Goal: Task Accomplishment & Management: Manage account settings

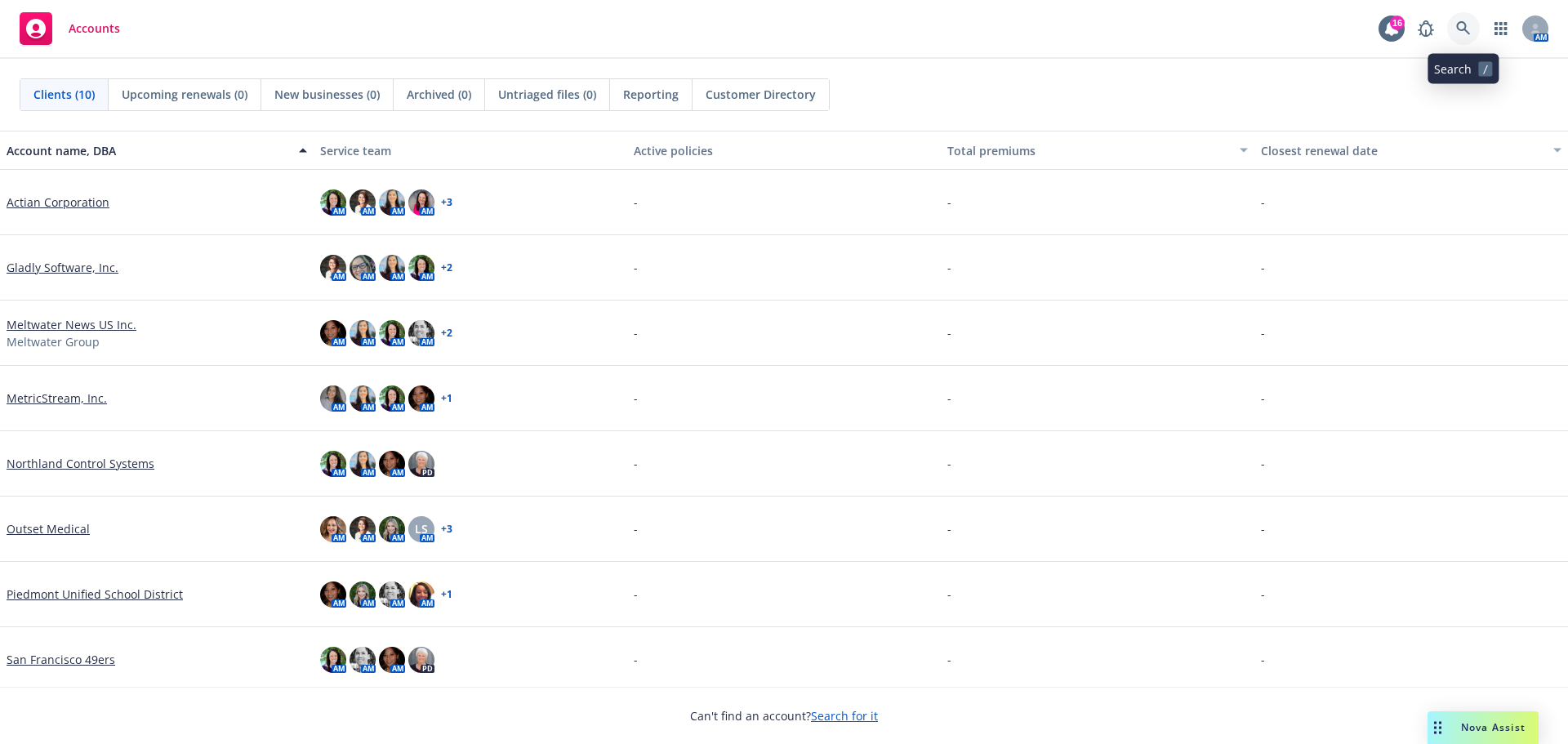
click at [1459, 21] on icon at bounding box center [1463, 28] width 15 height 15
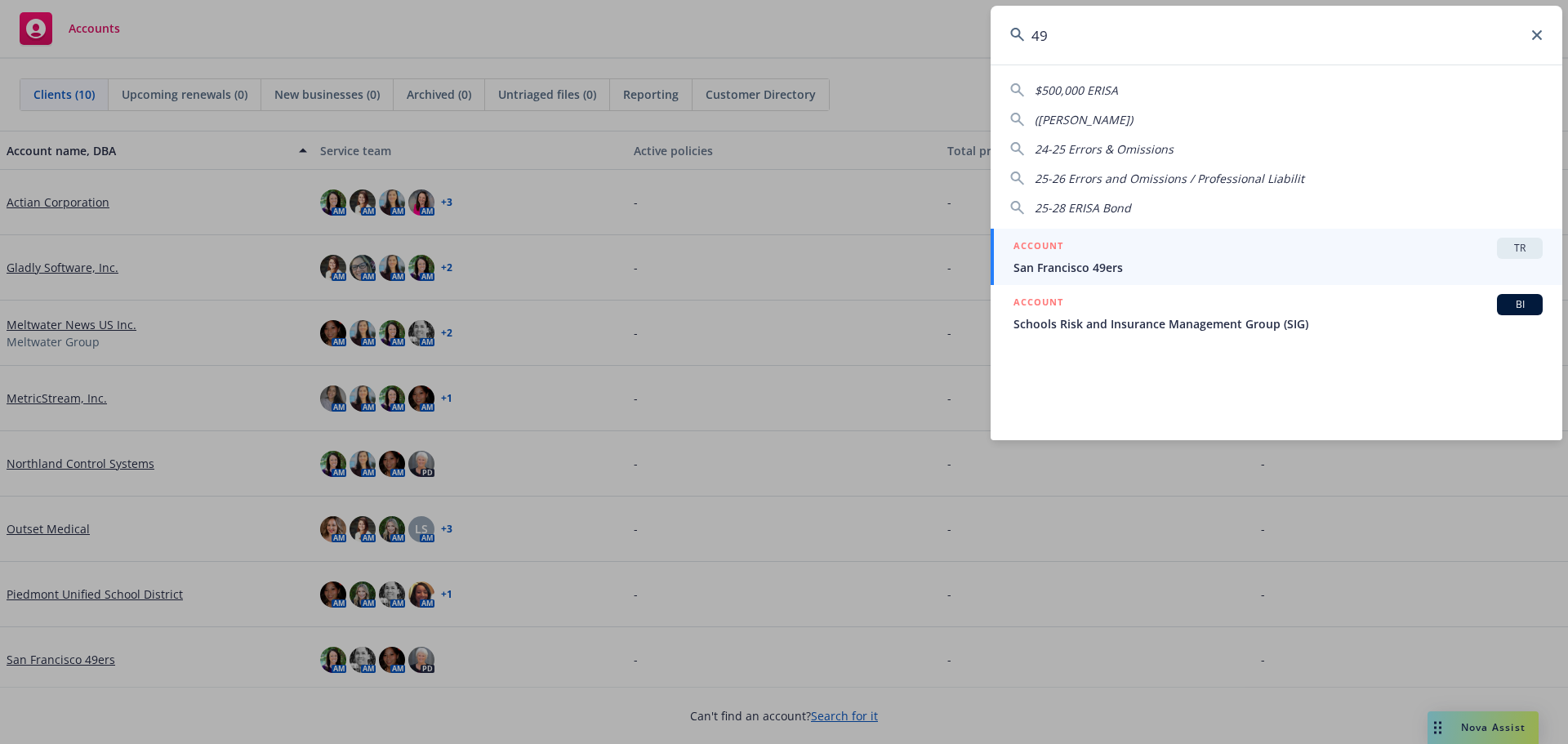
type input "4"
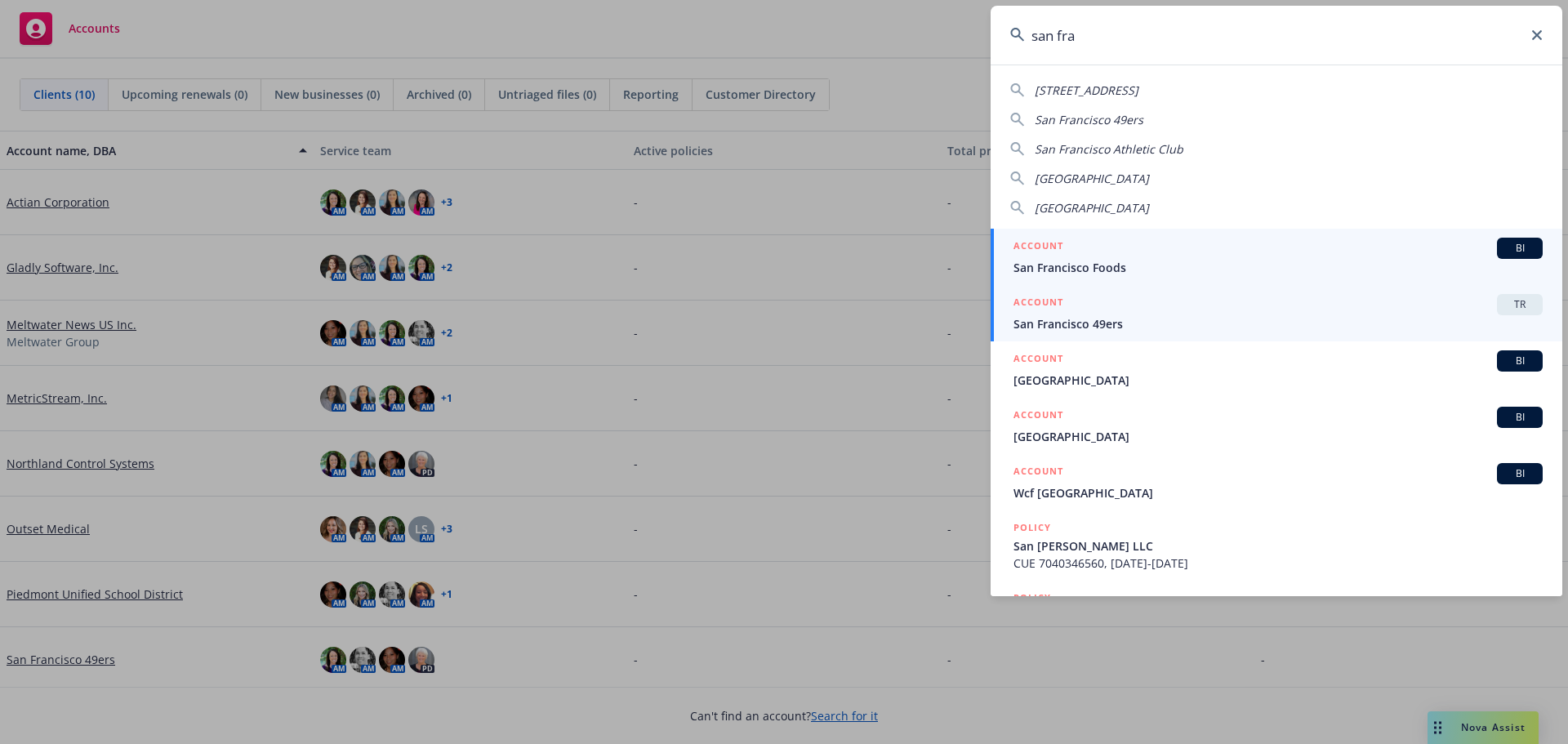
type input "san fra"
click at [1096, 325] on span "San Francisco 49ers" at bounding box center [1278, 324] width 529 height 17
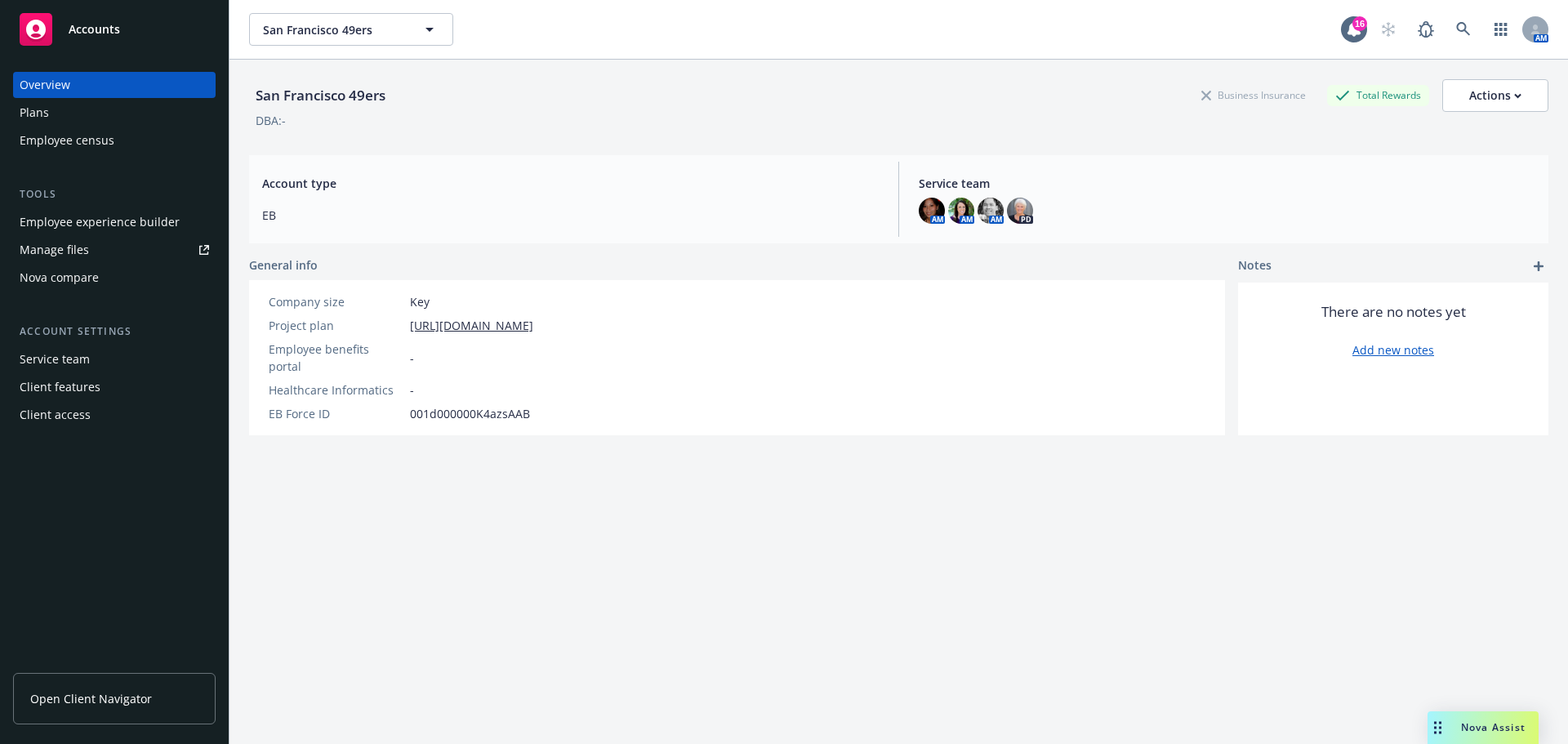
click at [109, 247] on link "Manage files" at bounding box center [115, 250] width 203 height 26
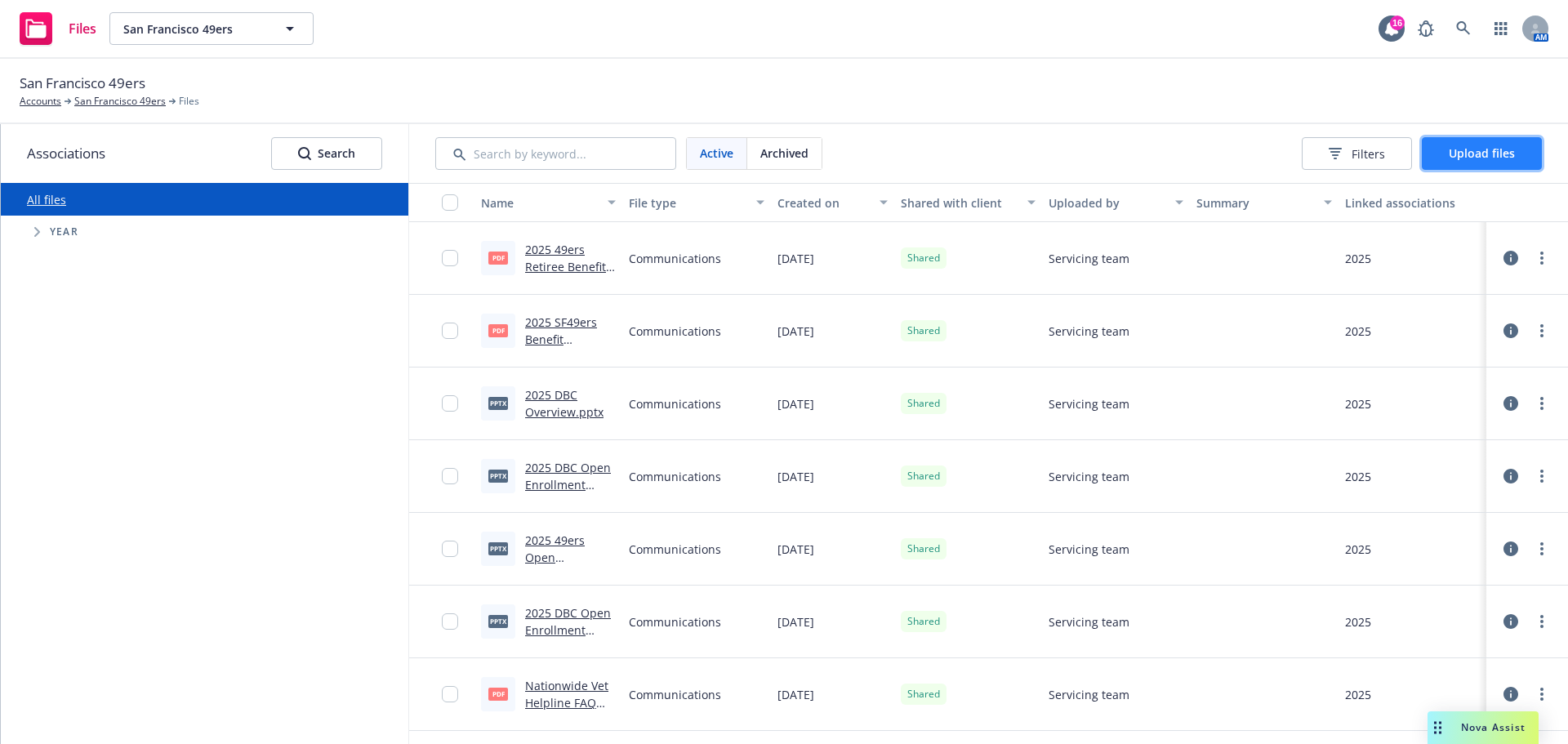
click at [1446, 154] on button "Upload files" at bounding box center [1481, 153] width 120 height 32
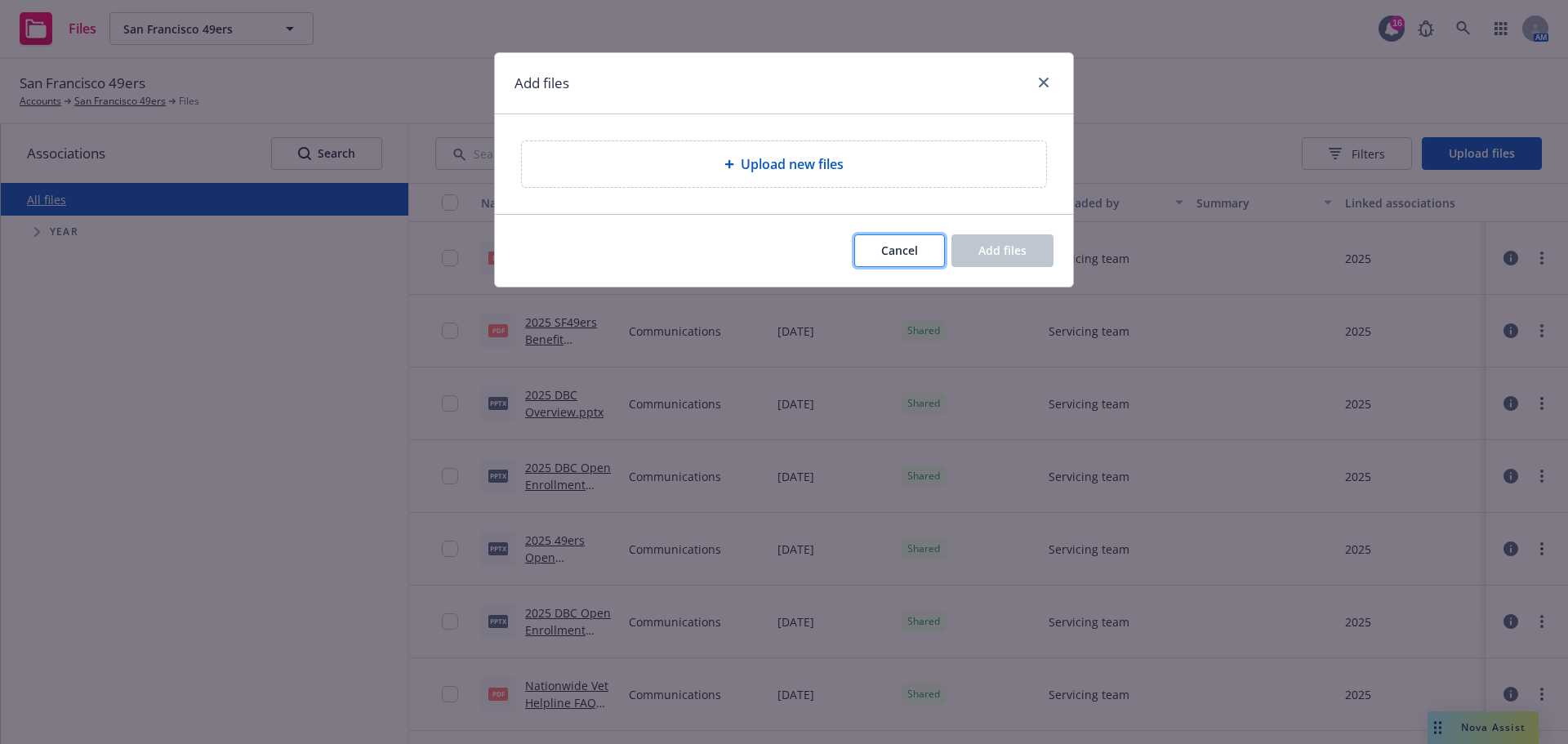
click at [915, 253] on span "Cancel" at bounding box center [900, 250] width 37 height 16
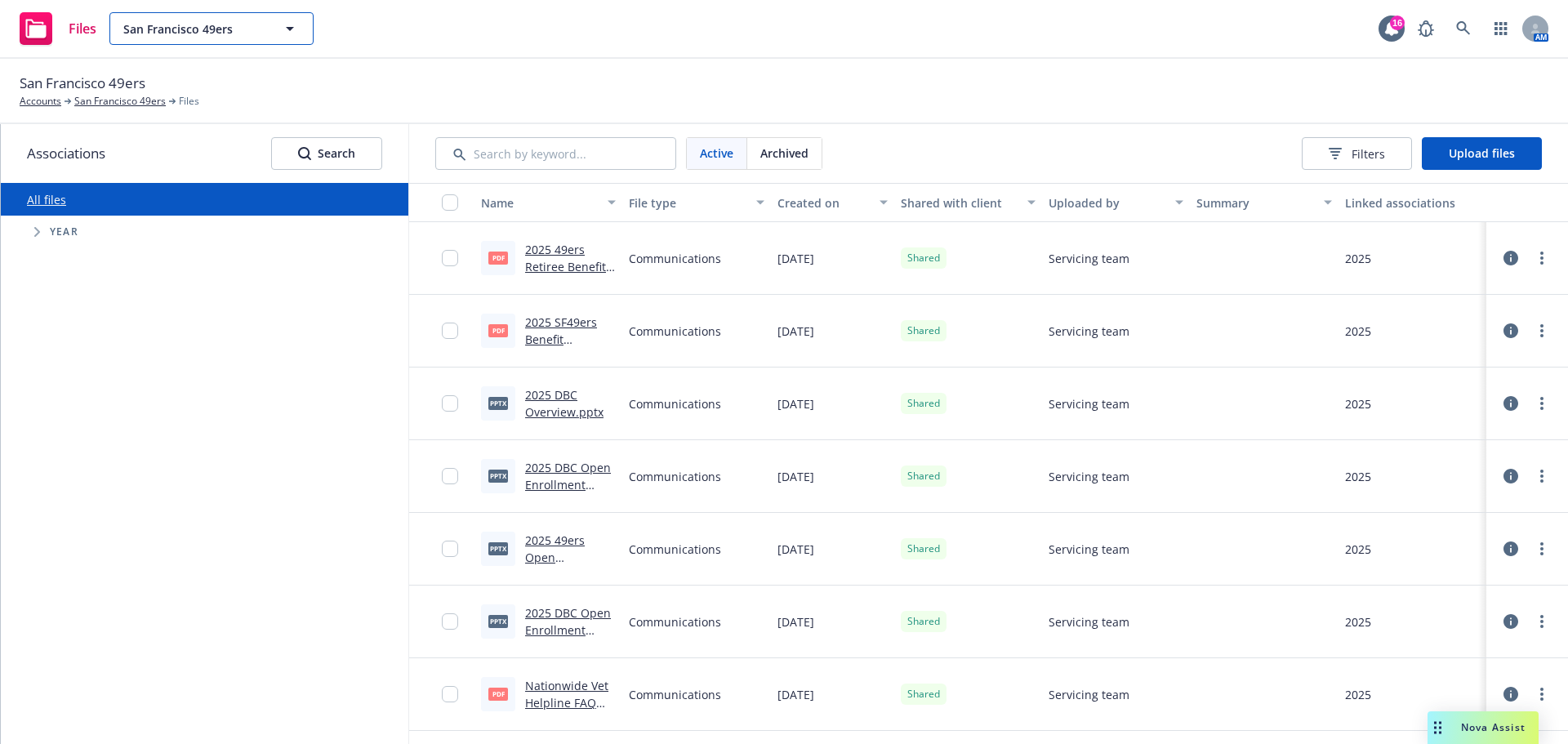
click at [279, 30] on button "San Francisco 49ers" at bounding box center [211, 28] width 204 height 32
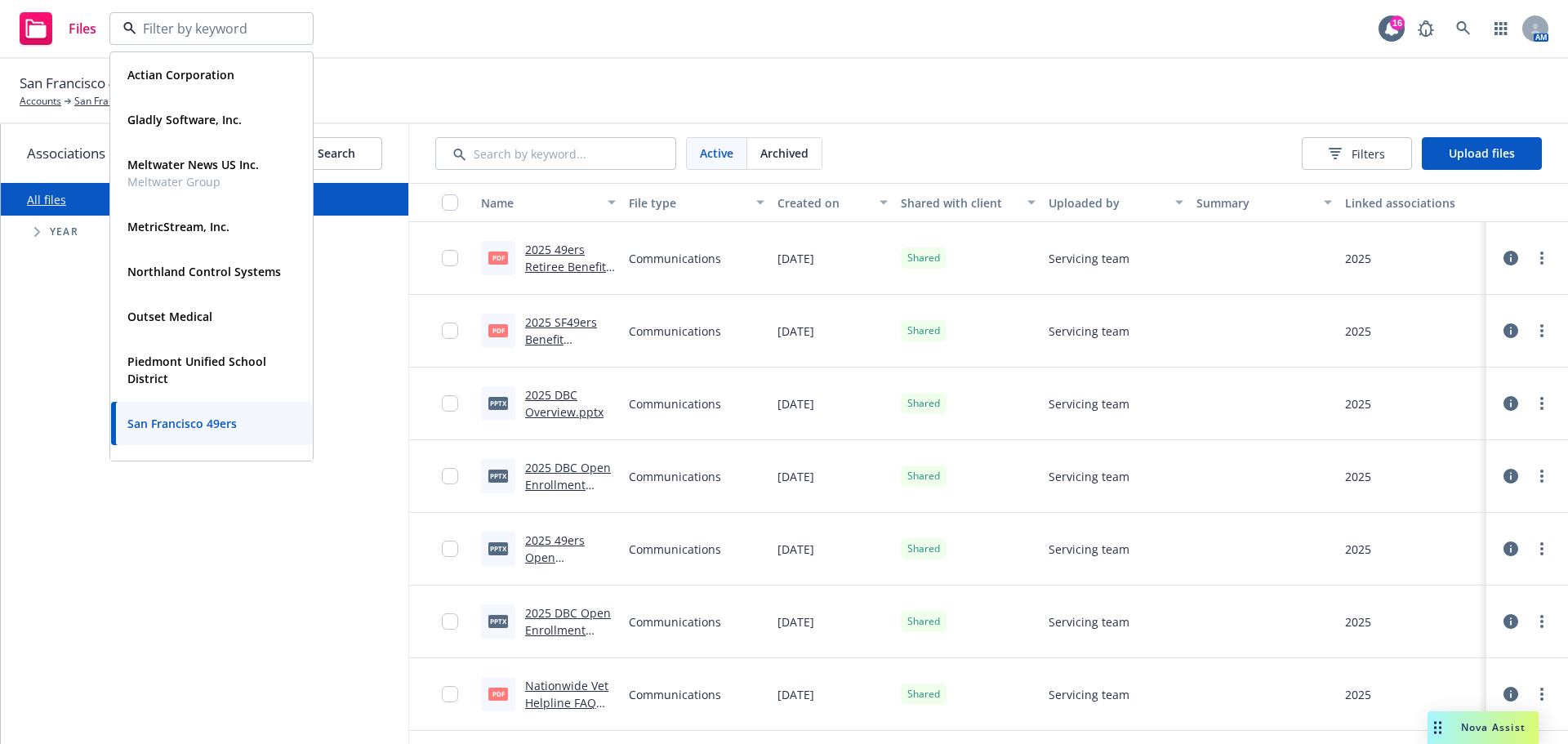
click at [77, 414] on div "All files Accessibility guide for tree Tree Example. Navigate the tree with the…" at bounding box center [205, 463] width 408 height 561
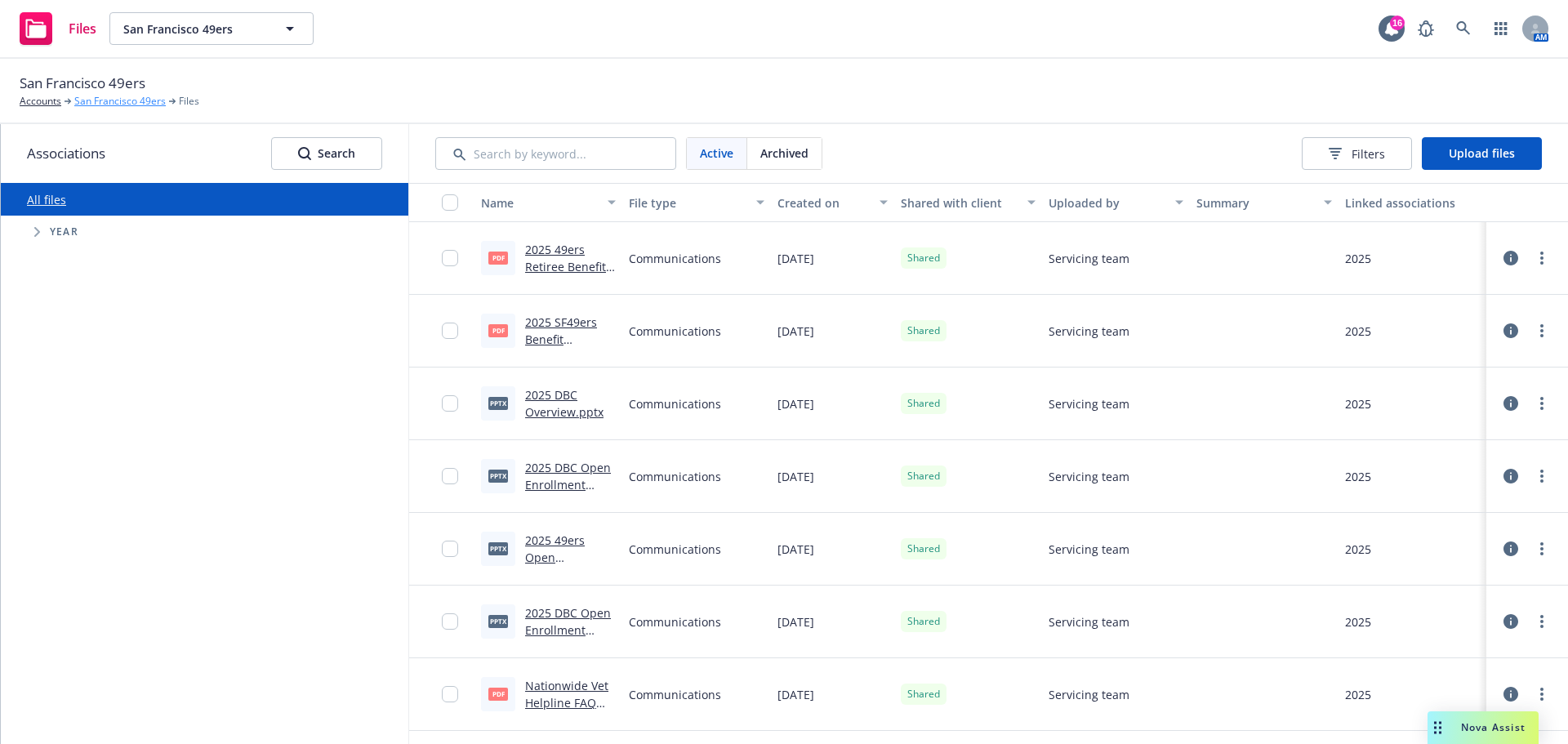
click at [118, 98] on link "San Francisco 49ers" at bounding box center [120, 101] width 92 height 15
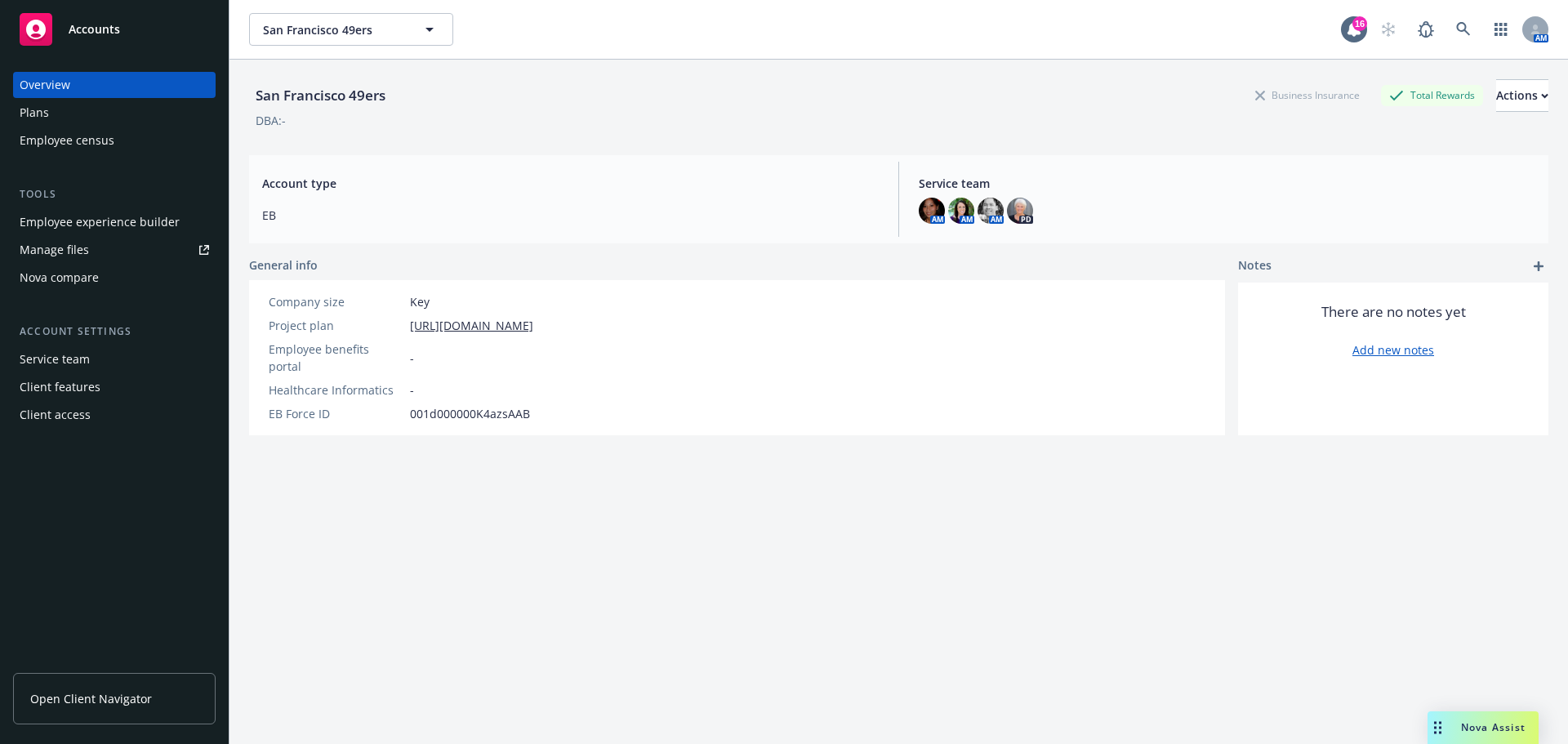
click at [68, 106] on div "Plans" at bounding box center [114, 113] width 190 height 26
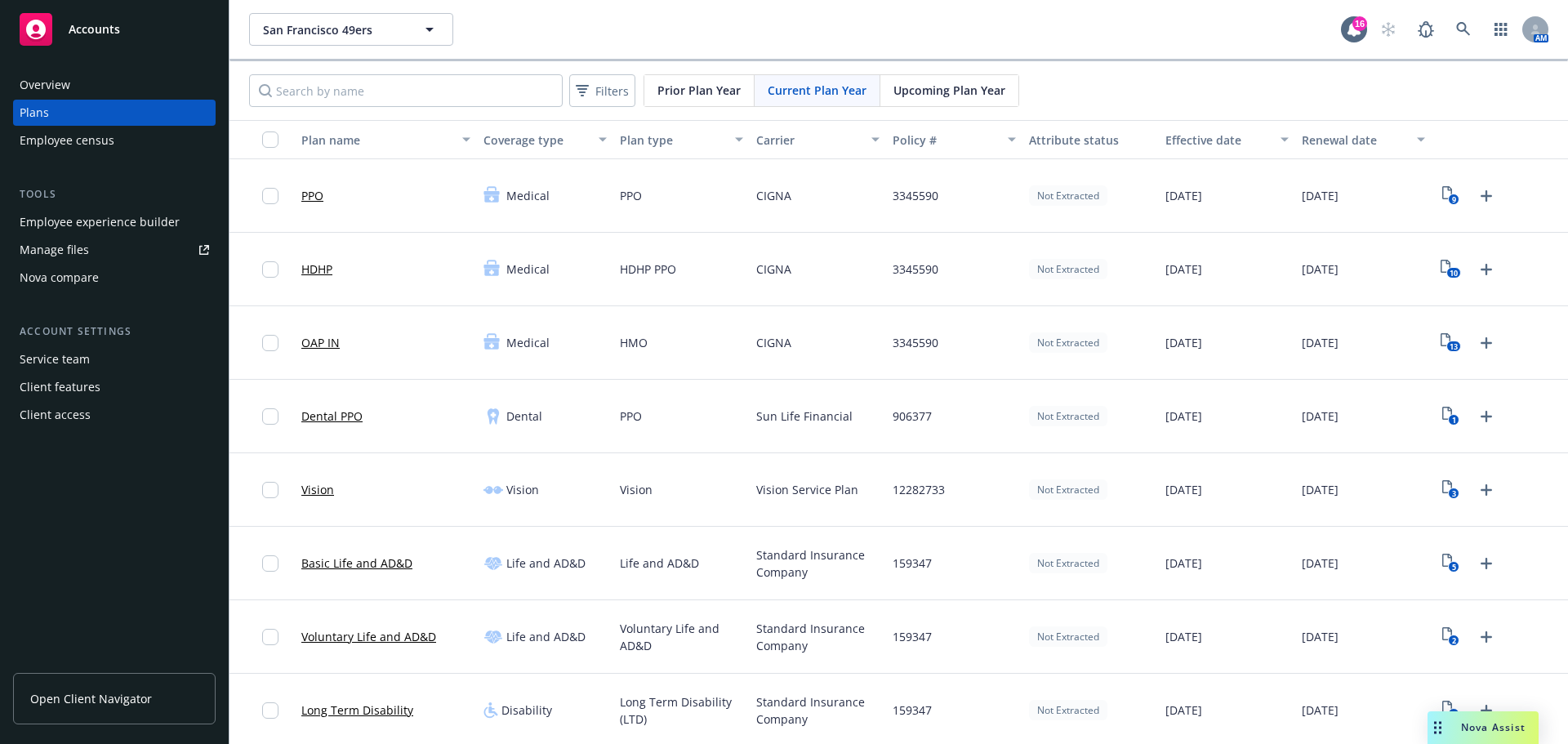
click at [76, 86] on div "Overview" at bounding box center [114, 85] width 190 height 26
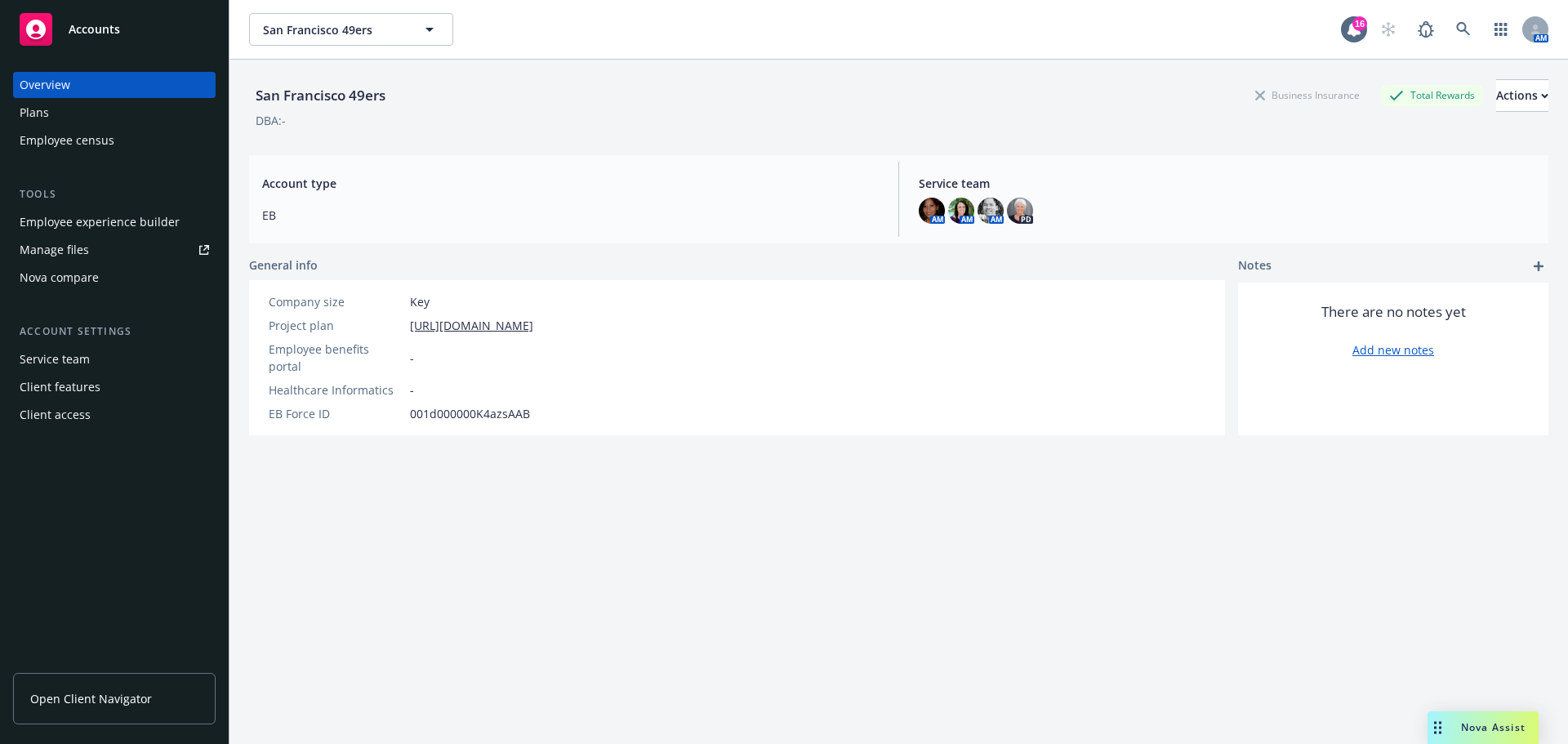
click at [143, 706] on span "Open Client Navigator" at bounding box center [91, 699] width 122 height 17
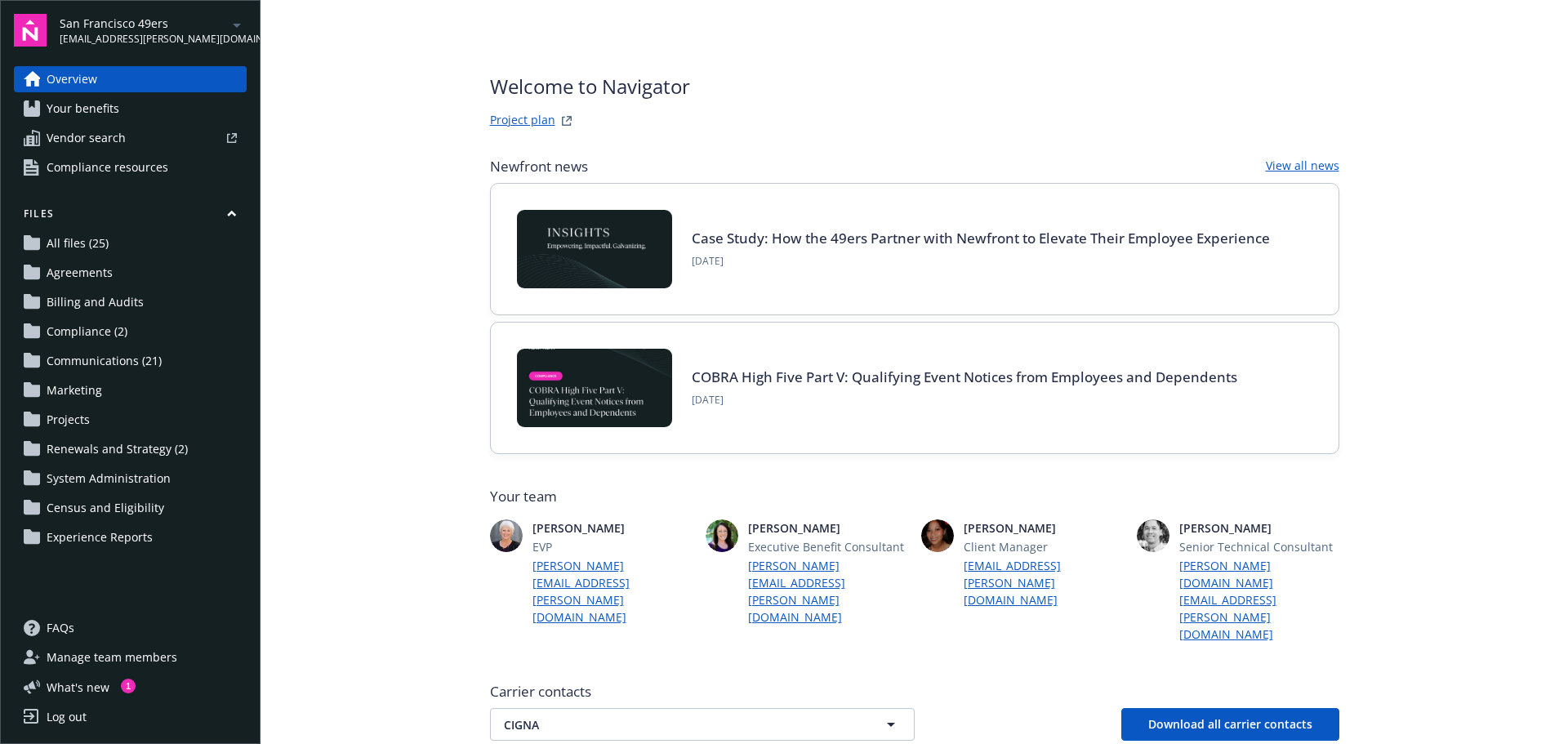
click at [102, 330] on span "Compliance (2)" at bounding box center [87, 331] width 80 height 26
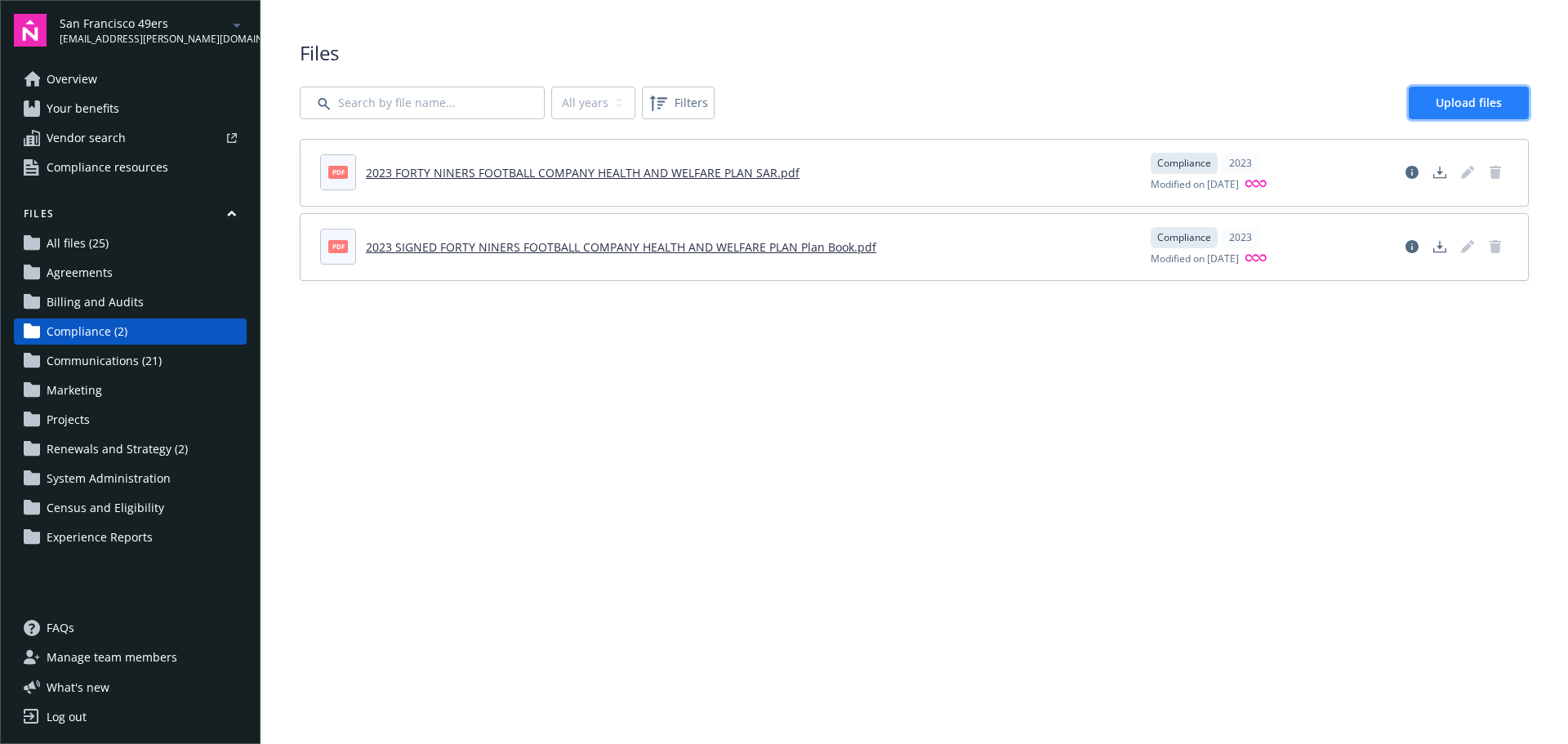
click at [1478, 101] on span "Upload files" at bounding box center [1469, 102] width 66 height 16
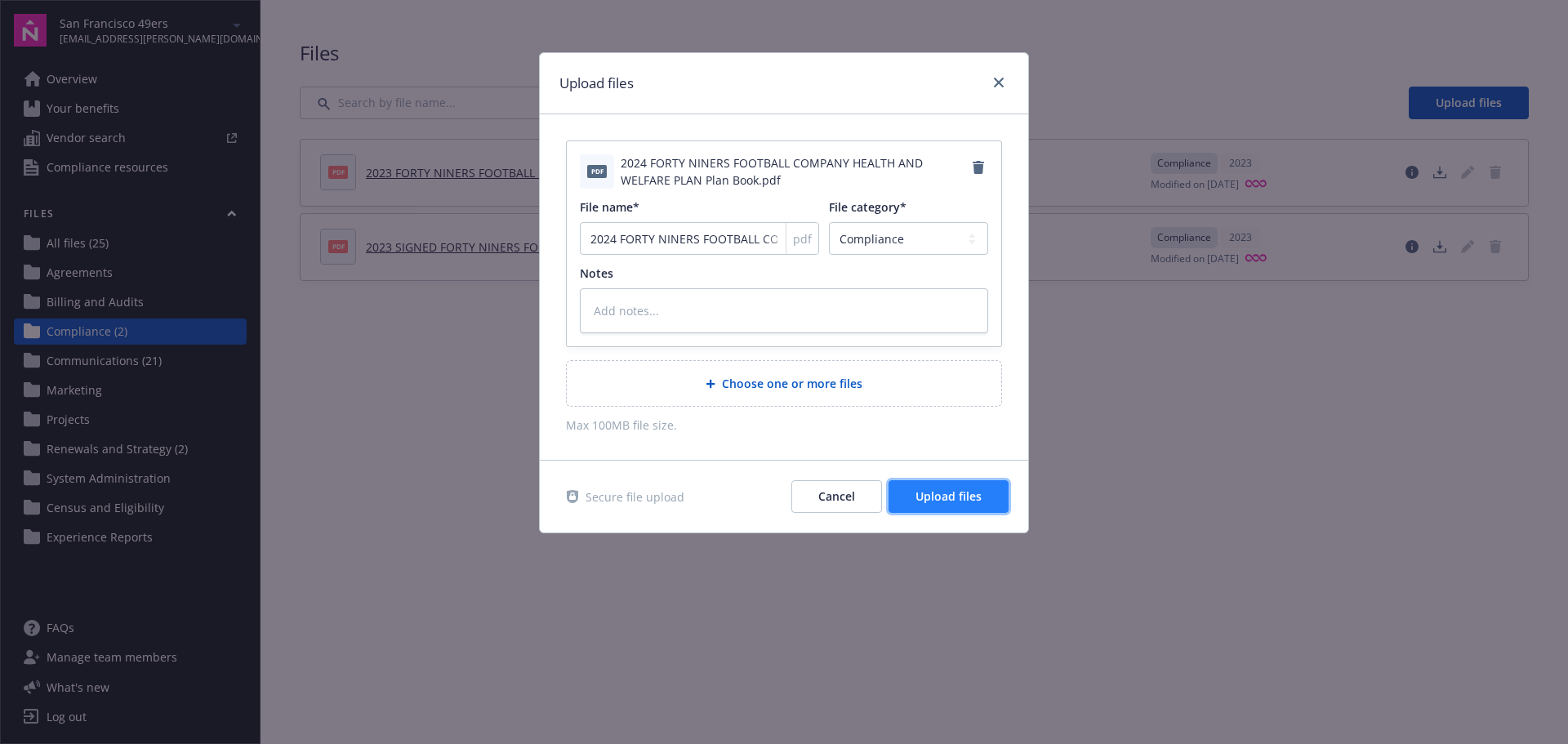
click at [981, 500] on span "Upload files" at bounding box center [949, 496] width 66 height 16
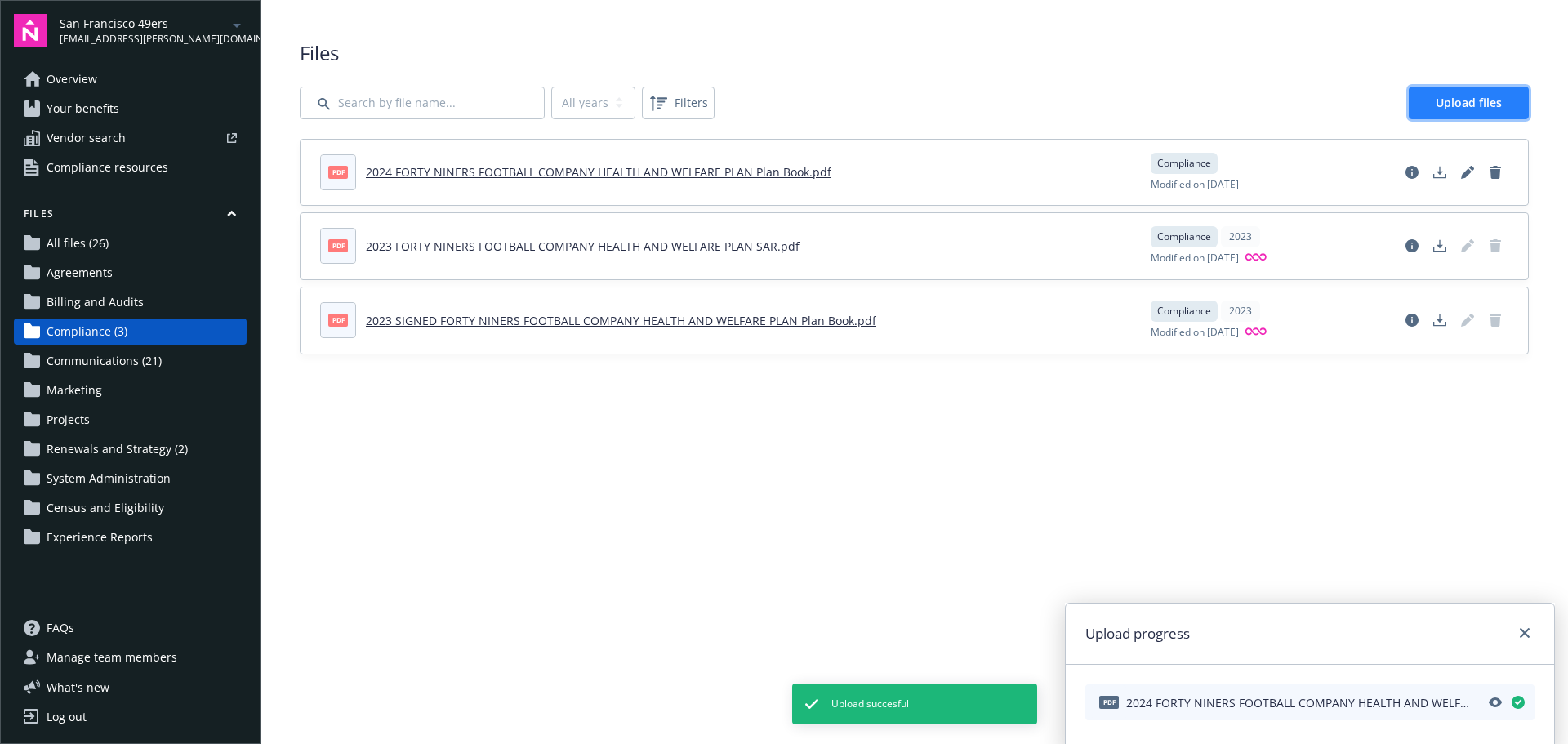
click at [1462, 106] on span "Upload files" at bounding box center [1469, 102] width 66 height 16
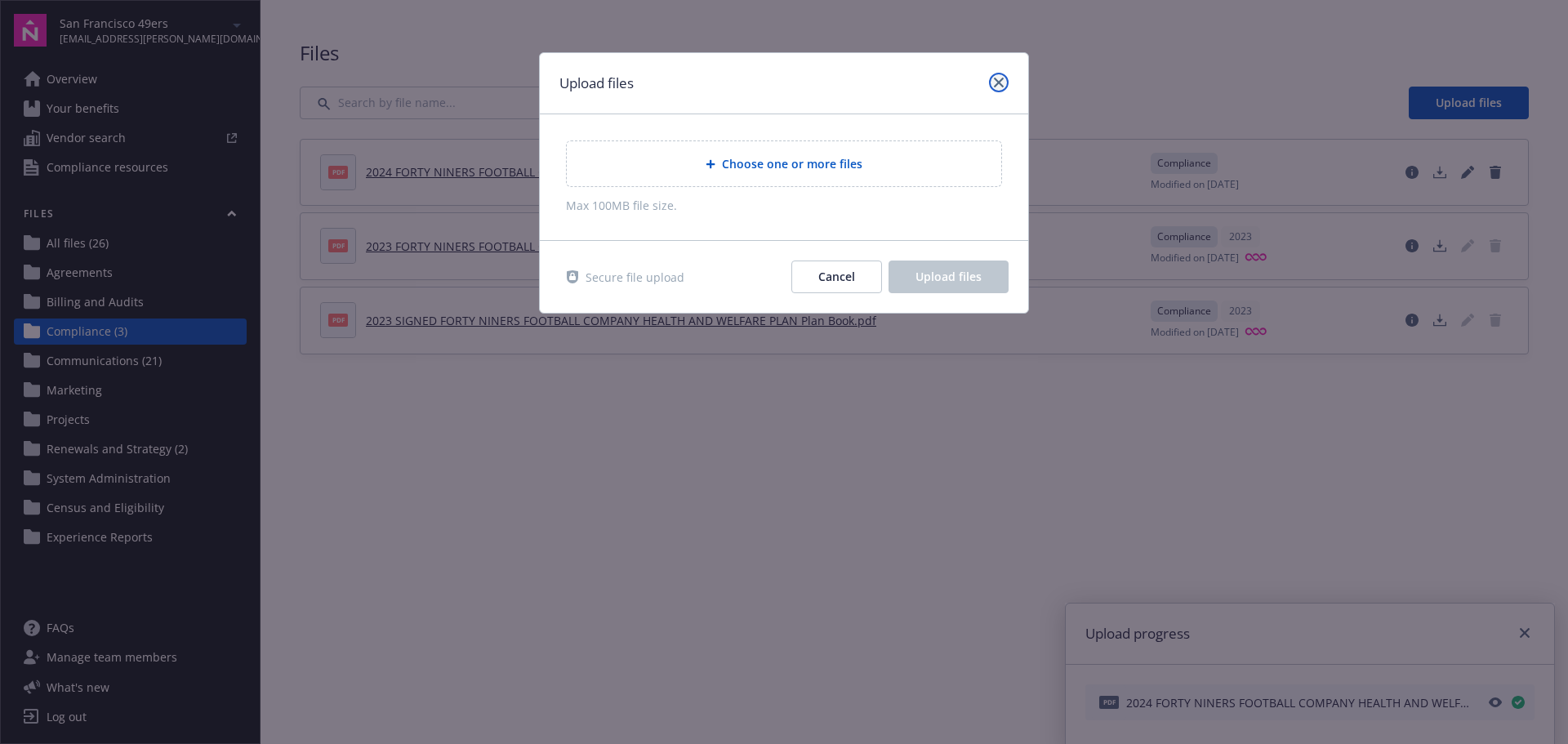
click at [1000, 80] on icon "close" at bounding box center [999, 82] width 10 height 10
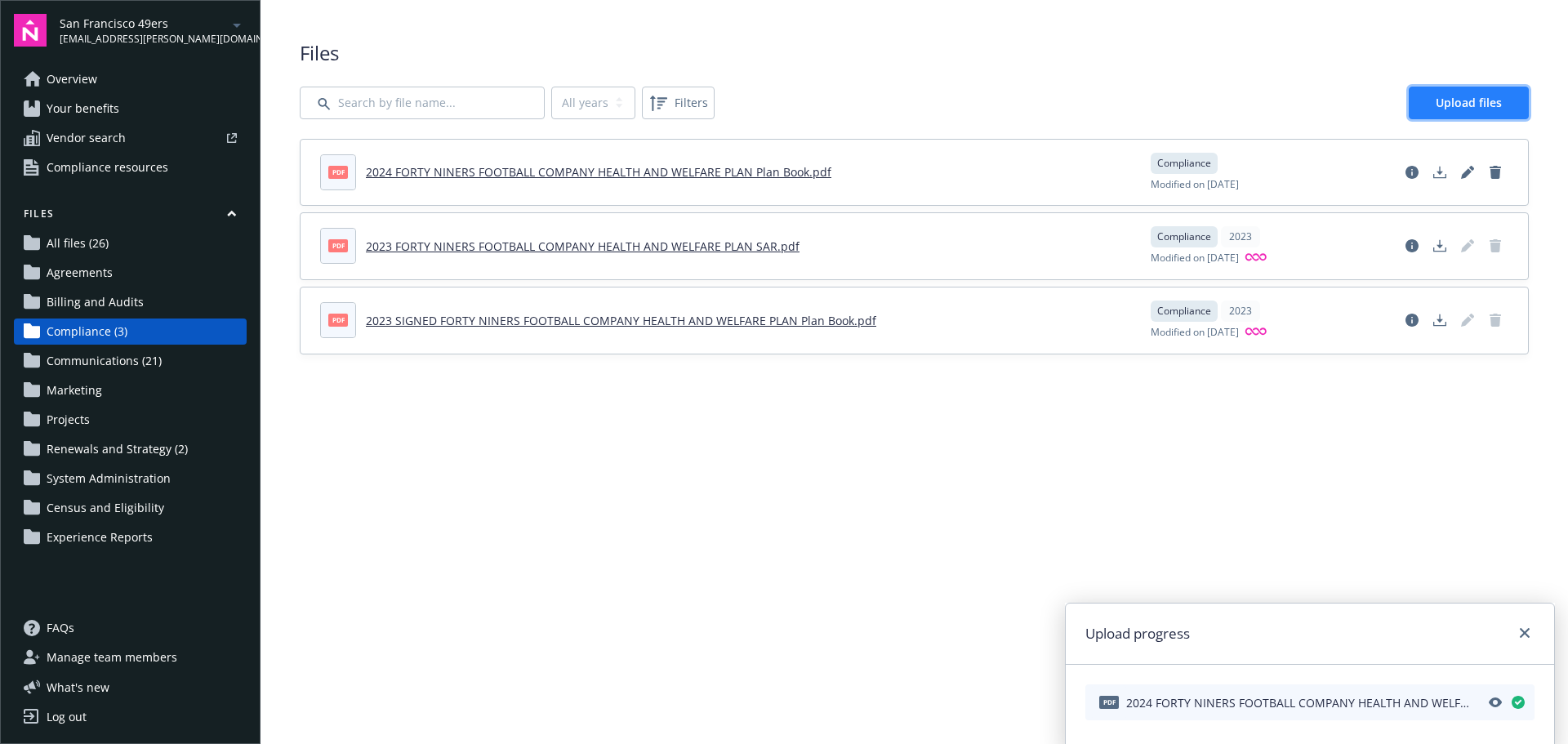
click at [1493, 105] on span "Upload files" at bounding box center [1469, 102] width 66 height 16
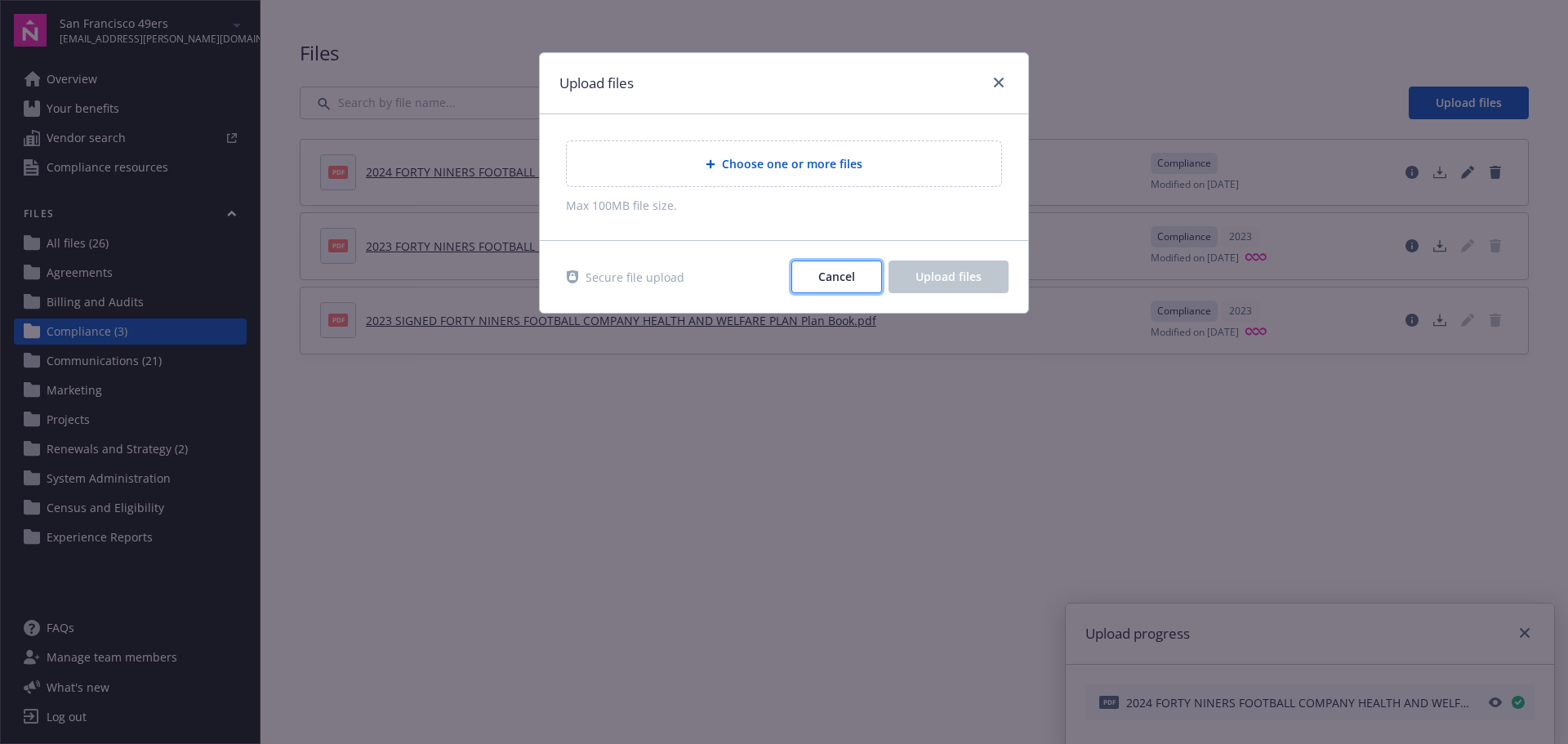
click at [858, 282] on button "Cancel" at bounding box center [837, 276] width 91 height 32
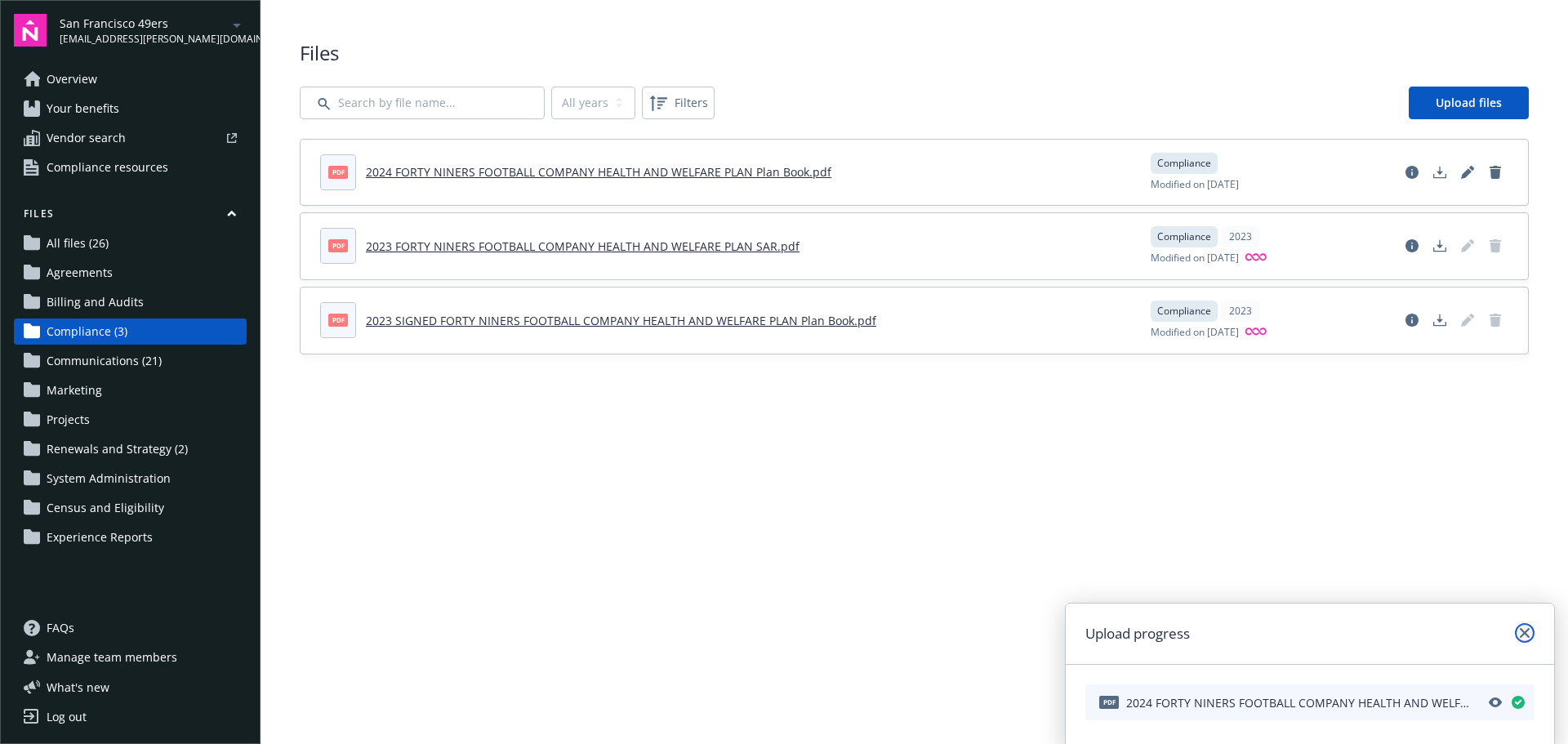
click at [1524, 634] on icon "close" at bounding box center [1524, 632] width 10 height 10
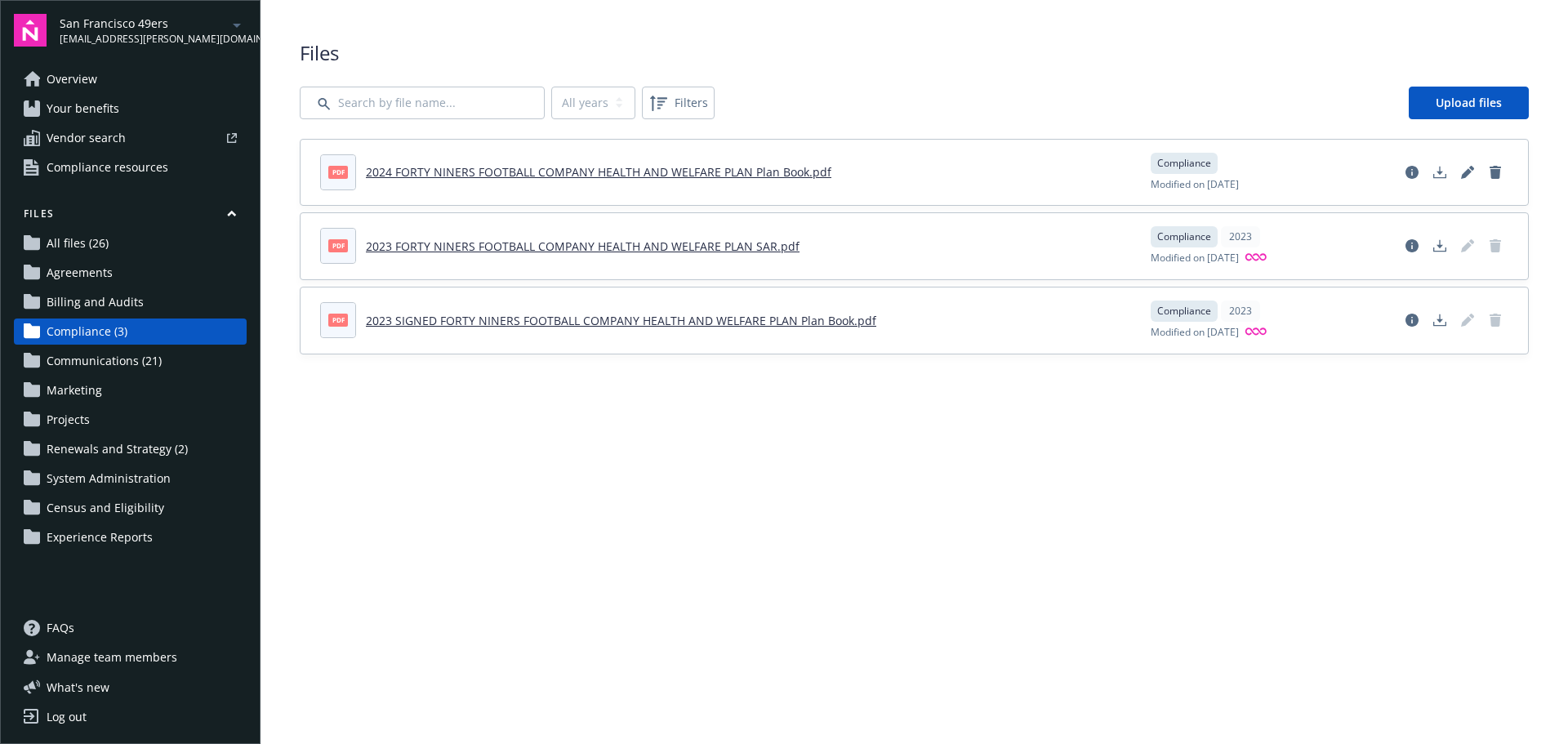
click at [1408, 101] on div "All years 2023 Filters Upload files" at bounding box center [915, 102] width 1230 height 32
click at [1462, 100] on span "Upload files" at bounding box center [1469, 102] width 66 height 16
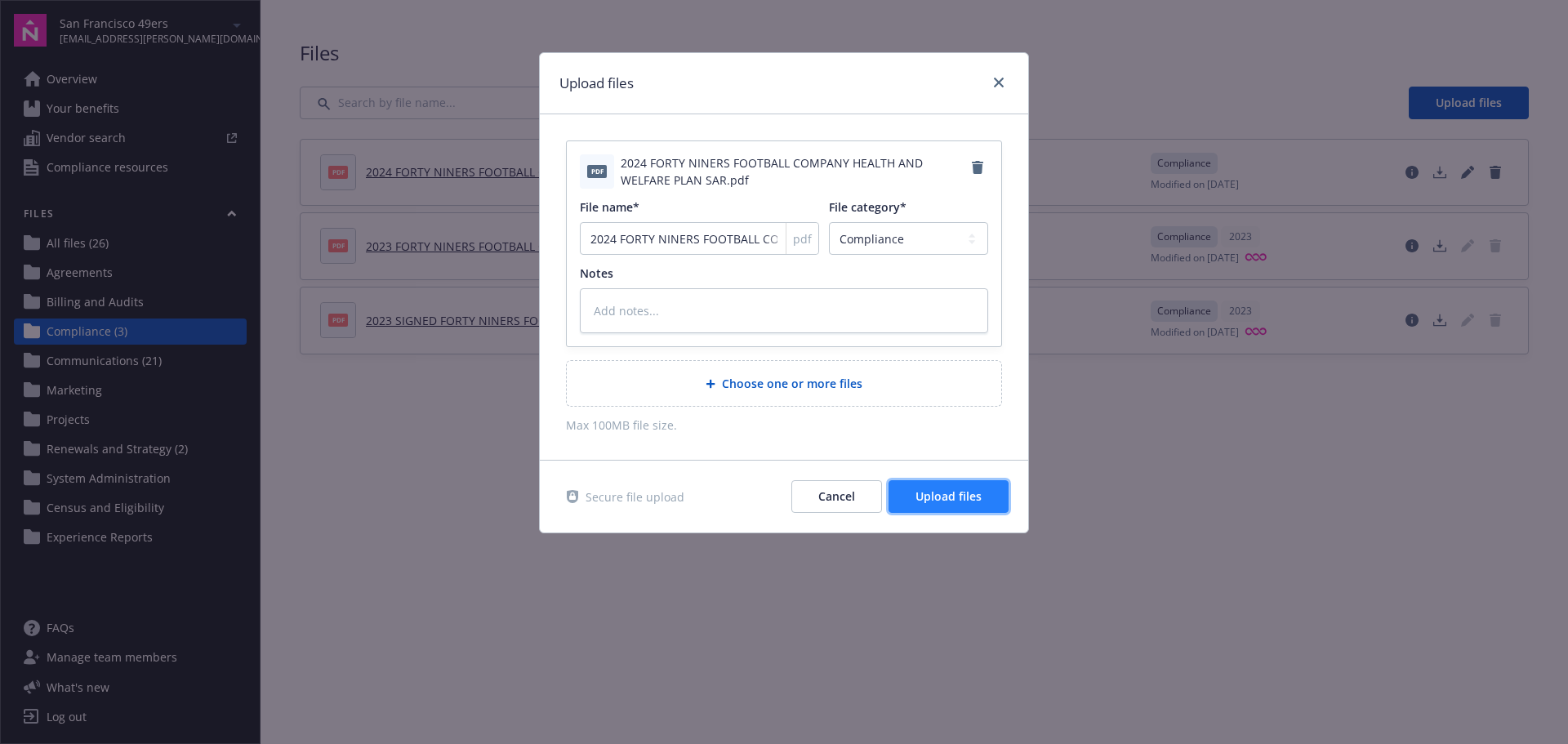
click at [958, 500] on span "Upload files" at bounding box center [949, 496] width 66 height 16
type textarea "x"
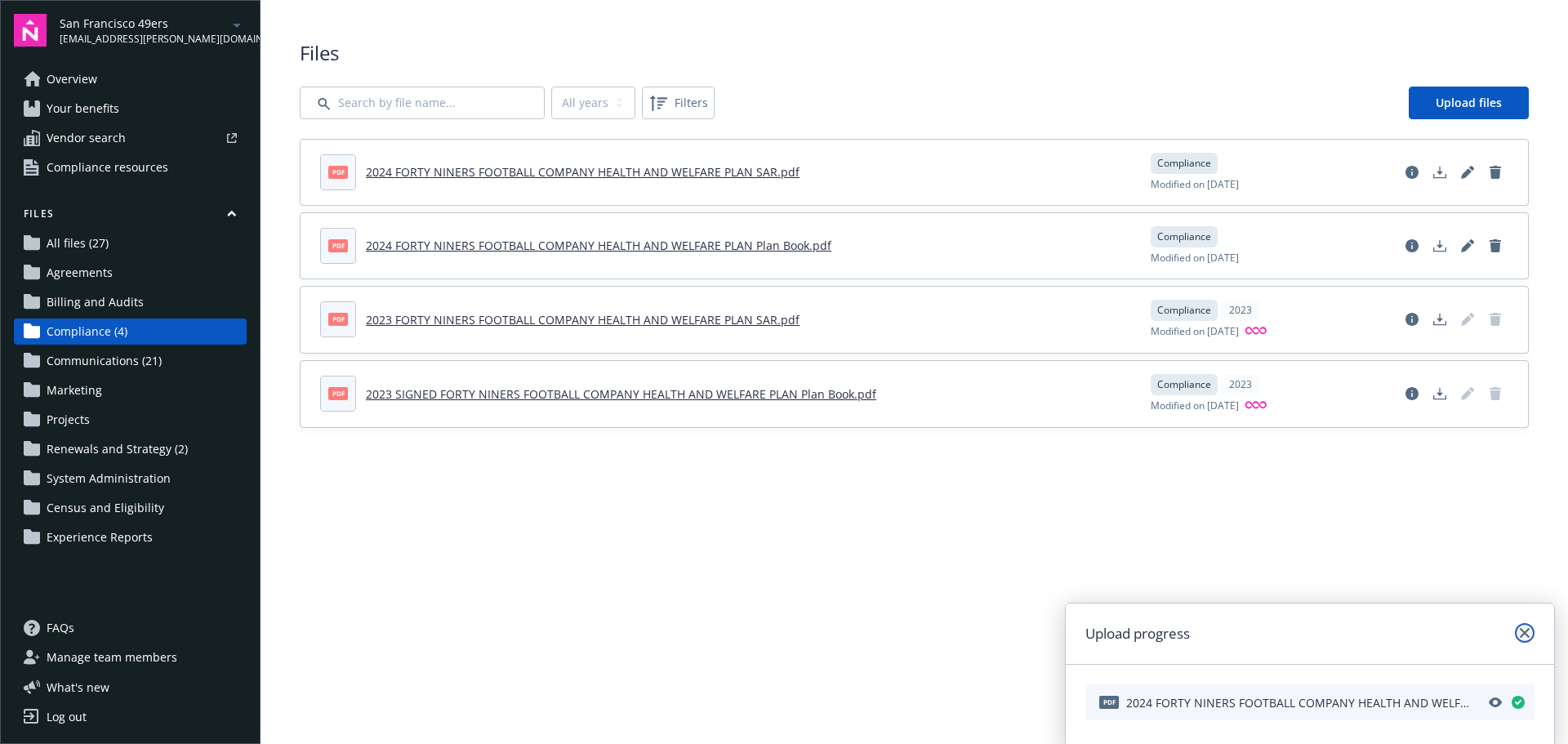
click at [1522, 635] on icon "close" at bounding box center [1524, 632] width 10 height 10
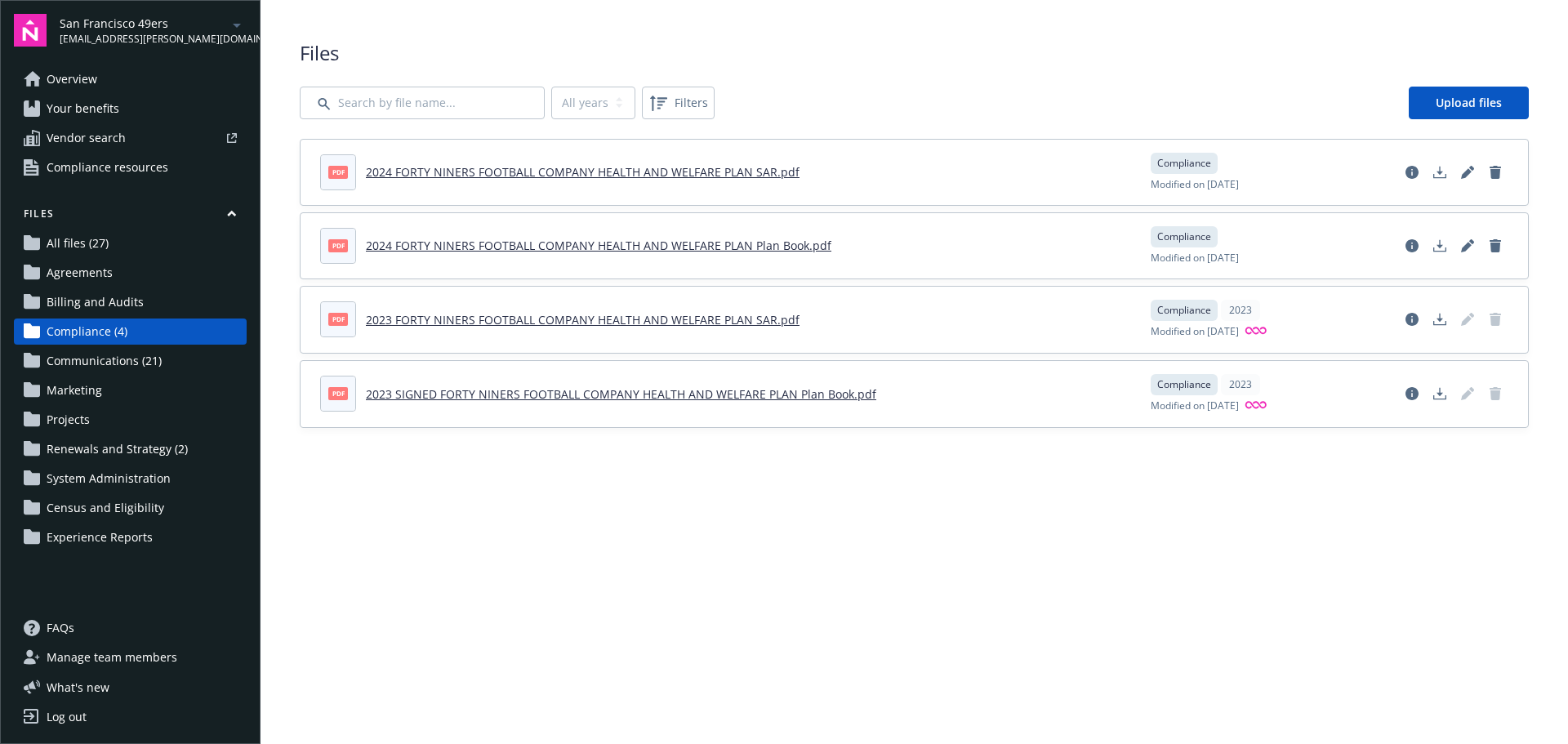
click at [681, 175] on link "2024 FORTY NINERS FOOTBALL COMPANY HEALTH AND WELFARE PLAN SAR.pdf" at bounding box center [582, 172] width 434 height 16
click at [569, 247] on link "2024 FORTY NINERS FOOTBALL COMPANY HEALTH AND WELFARE PLAN Plan Book.pdf" at bounding box center [598, 246] width 465 height 16
click at [168, 111] on link "Your benefits" at bounding box center [130, 108] width 233 height 26
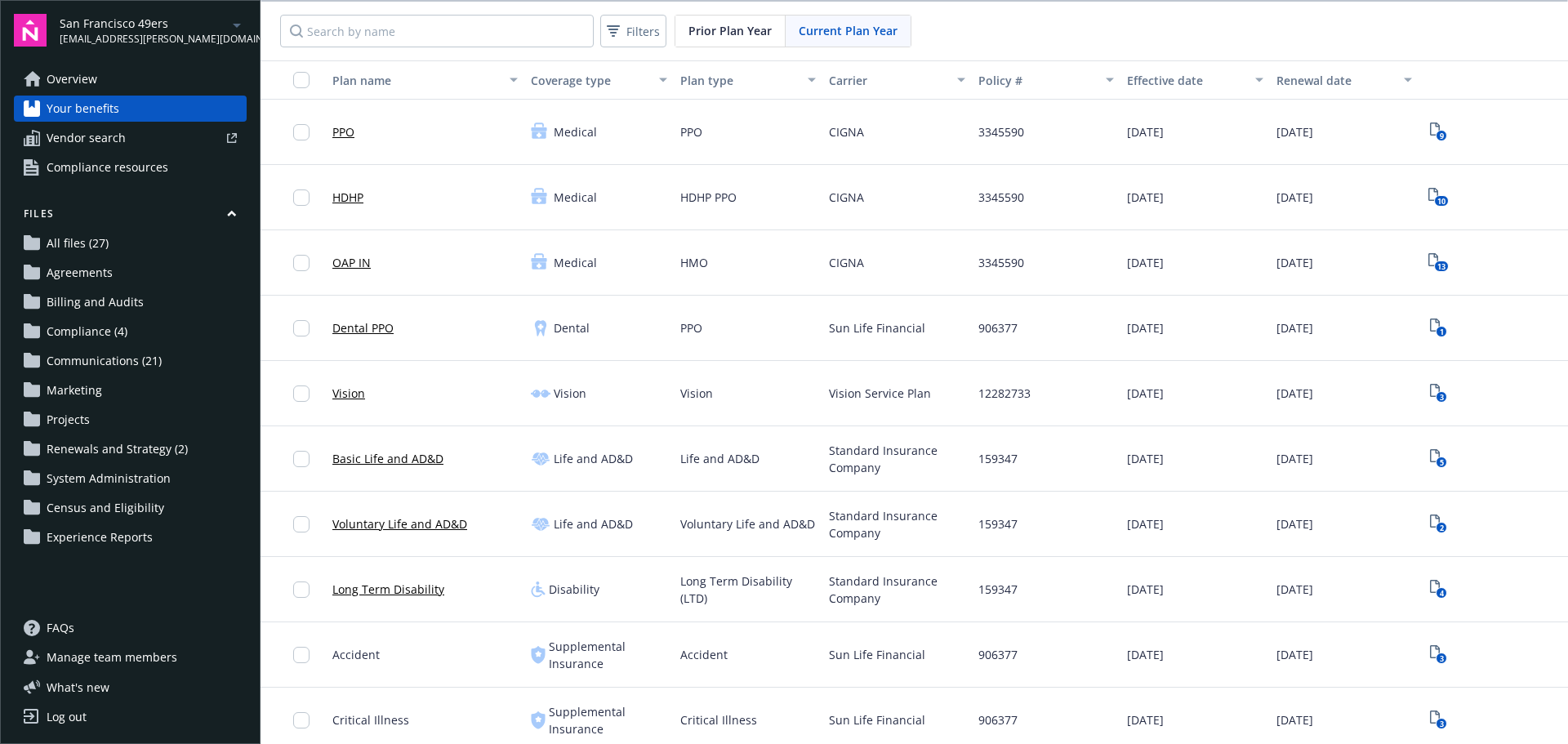
drag, startPoint x: 206, startPoint y: 0, endPoint x: 82, endPoint y: 77, distance: 146.0
click at [82, 77] on span "Overview" at bounding box center [72, 80] width 51 height 26
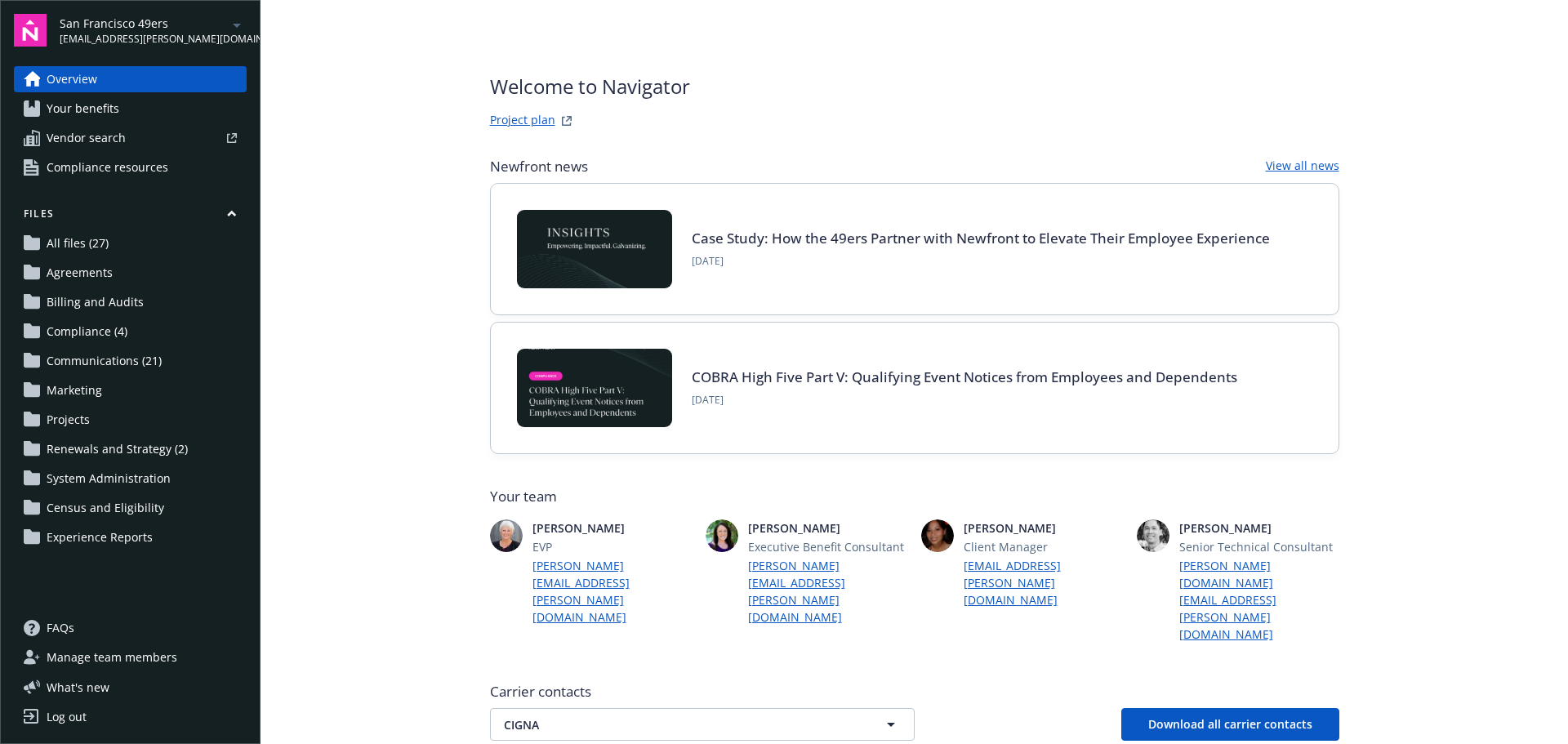
click at [94, 326] on span "Compliance (4)" at bounding box center [87, 331] width 80 height 26
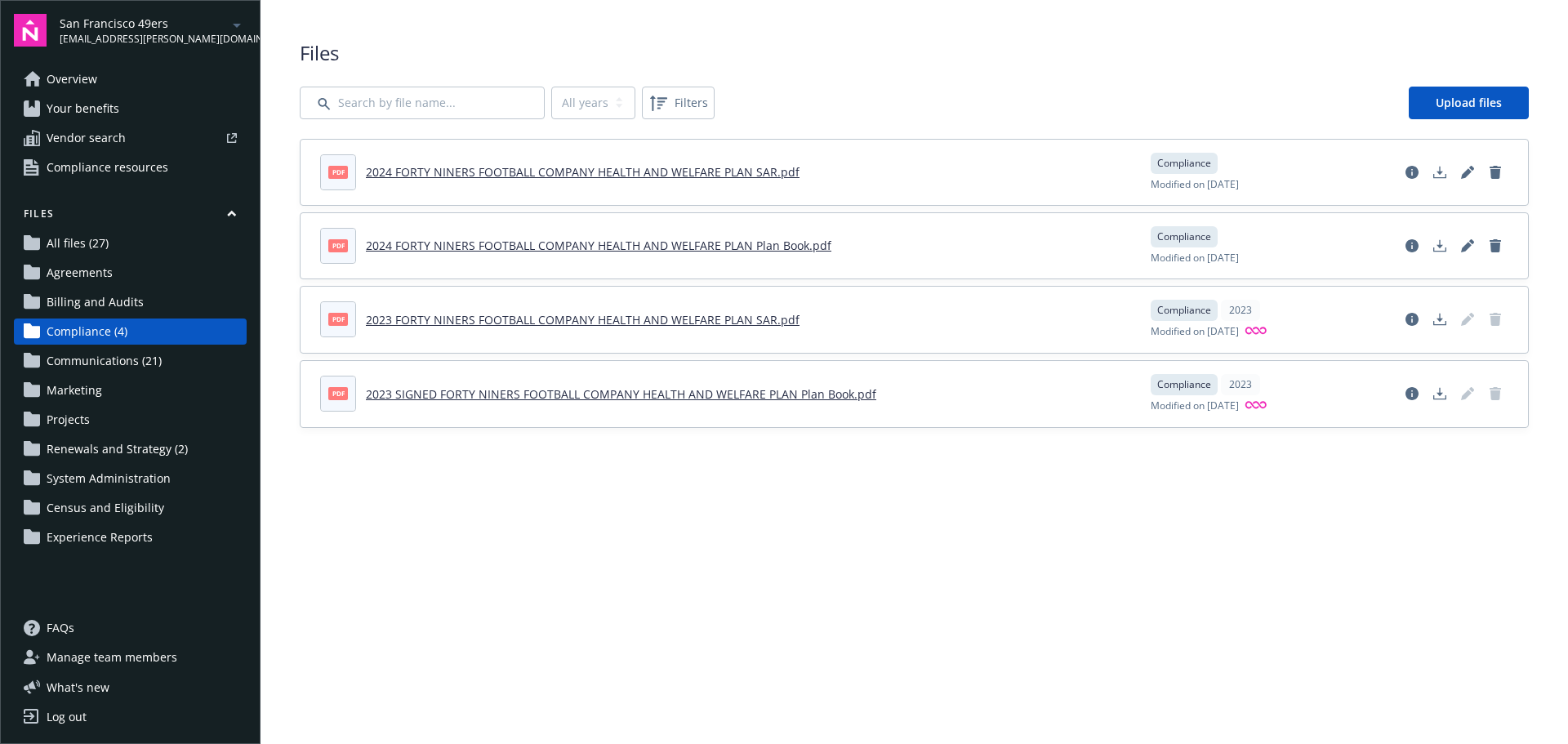
click at [153, 448] on span "Renewals and Strategy (2)" at bounding box center [117, 449] width 142 height 26
